Goal: Find specific page/section: Find specific page/section

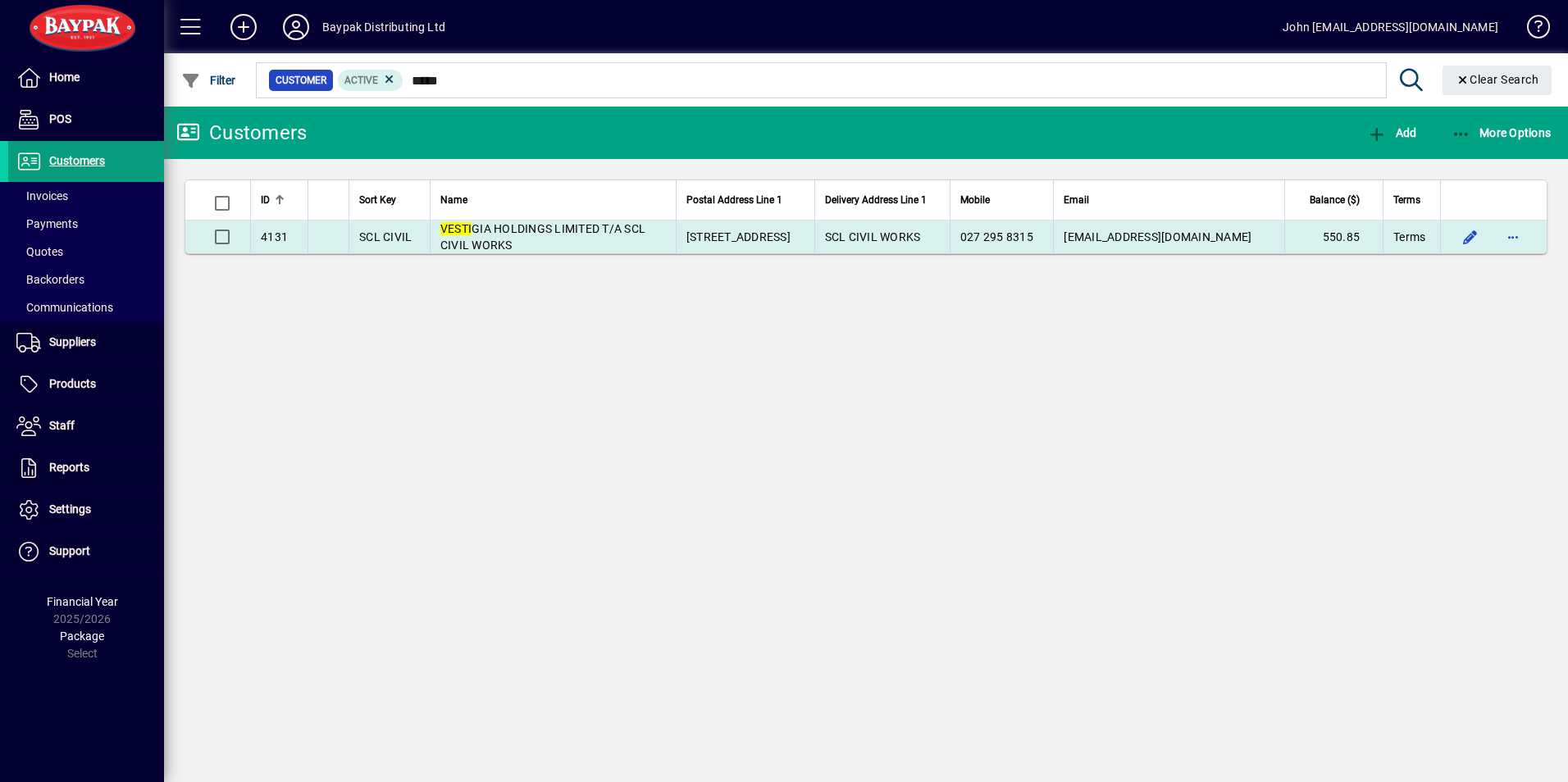
type input "*****"
click at [561, 225] on span "VESTI GIA HOLDINGS LIMITED T/A SCL CIVIL WORKS" at bounding box center [543, 237] width 205 height 29
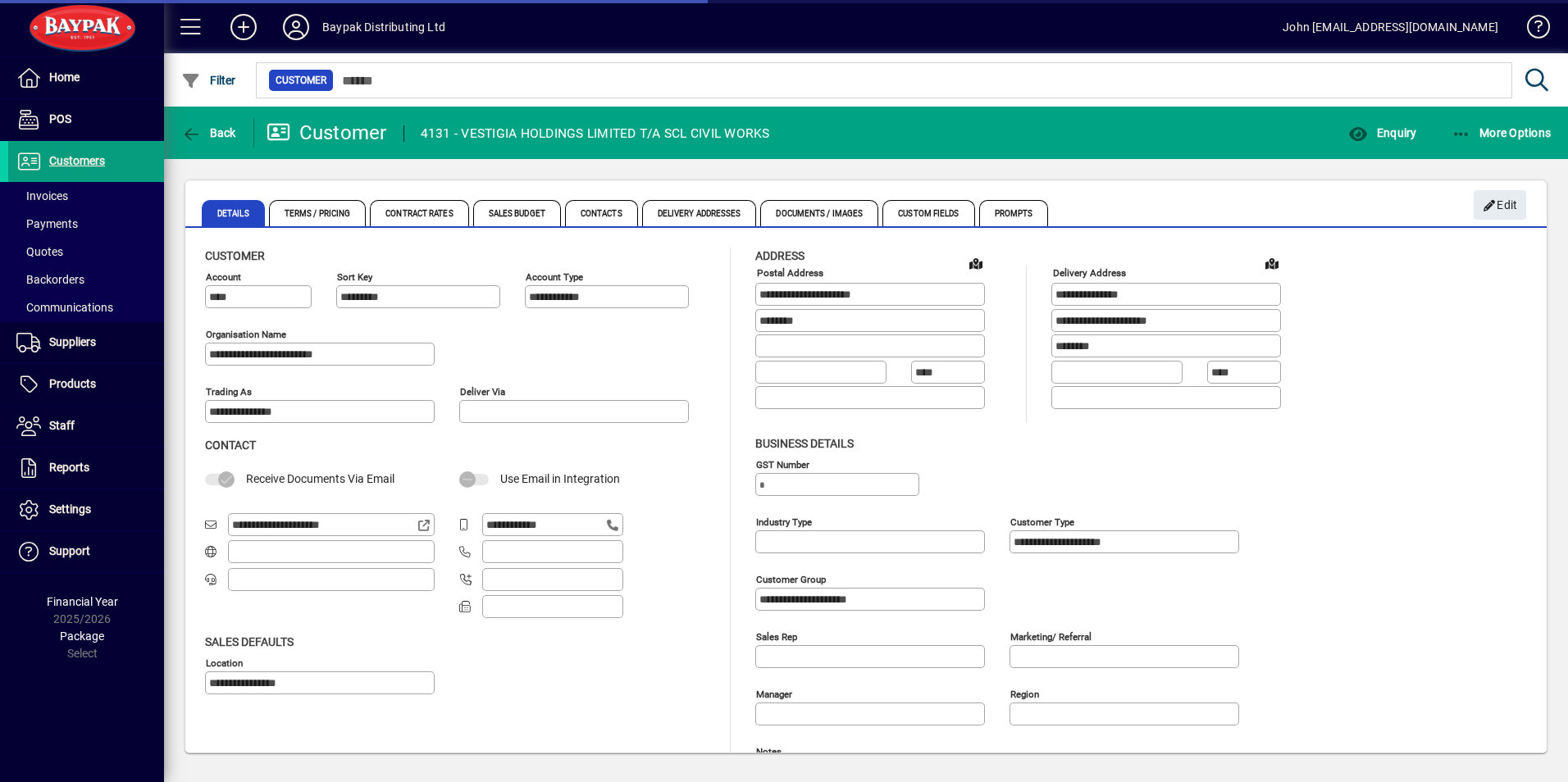
type input "**********"
